Goal: Find specific page/section: Find specific page/section

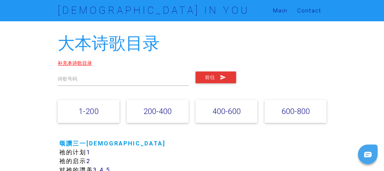
click at [65, 60] on link "补充本诗歌目录" at bounding box center [75, 63] width 34 height 6
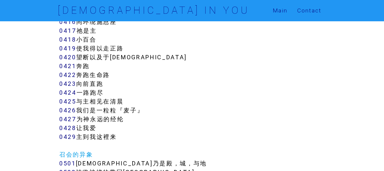
scroll to position [1573, 0]
click at [69, 57] on link "0420" at bounding box center [67, 57] width 17 height 8
click at [65, 67] on link "0421" at bounding box center [67, 66] width 17 height 8
click at [68, 75] on link "0422" at bounding box center [67, 75] width 17 height 8
click at [64, 91] on link "0424" at bounding box center [67, 92] width 17 height 8
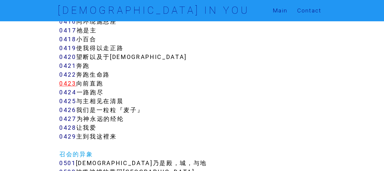
click at [70, 84] on link "0423" at bounding box center [67, 84] width 17 height 8
click at [68, 84] on link "0423" at bounding box center [67, 84] width 17 height 8
click at [66, 58] on link "0420" at bounding box center [67, 57] width 17 height 8
click at [91, 65] on td "讚美的话 0001 　开口讚美 0002 　当以嘴亲子 0003 　你名在全在何其美 0004 　你的恩典一生之久 0005 　披上喜乐 0006 　涌出美辞…" at bounding box center [192, 167] width 269 height 3213
click at [68, 65] on link "0421" at bounding box center [67, 66] width 17 height 8
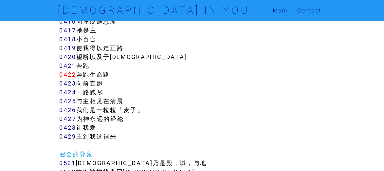
click at [69, 77] on link "0422" at bounding box center [67, 75] width 17 height 8
click at [65, 93] on link "0424" at bounding box center [67, 92] width 17 height 8
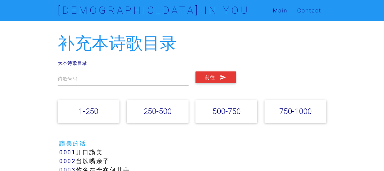
scroll to position [1573, 0]
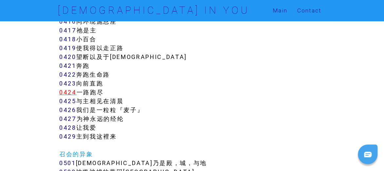
click at [72, 92] on link "0424" at bounding box center [67, 92] width 17 height 8
